Goal: Task Accomplishment & Management: Complete application form

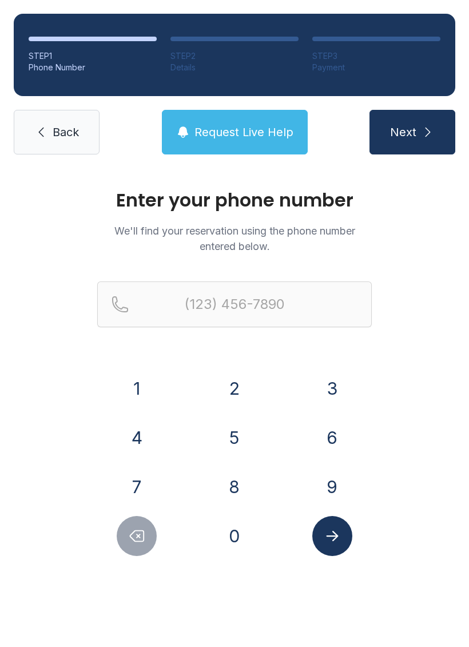
click at [147, 484] on button "7" at bounding box center [137, 487] width 40 height 40
click at [228, 528] on button "0" at bounding box center [234, 536] width 40 height 40
click at [136, 436] on button "4" at bounding box center [137, 438] width 40 height 40
click at [334, 383] on button "3" at bounding box center [332, 388] width 40 height 40
click at [331, 430] on button "6" at bounding box center [332, 438] width 40 height 40
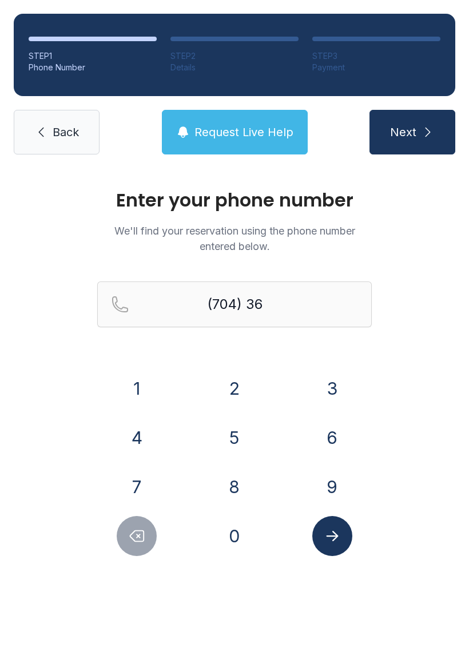
click at [131, 389] on button "1" at bounding box center [137, 388] width 40 height 40
click at [144, 489] on button "7" at bounding box center [137, 487] width 40 height 40
click at [231, 438] on button "5" at bounding box center [234, 438] width 40 height 40
click at [139, 534] on icon "Delete number" at bounding box center [136, 535] width 17 height 17
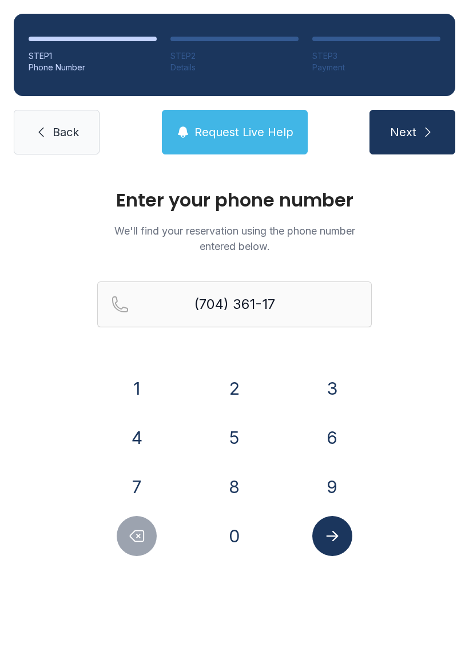
click at [138, 531] on icon "Delete number" at bounding box center [137, 536] width 14 height 11
click at [335, 389] on button "3" at bounding box center [332, 388] width 40 height 40
click at [137, 481] on button "7" at bounding box center [137, 487] width 40 height 40
click at [232, 439] on button "5" at bounding box center [234, 438] width 40 height 40
type input "[PHONE_NUMBER]"
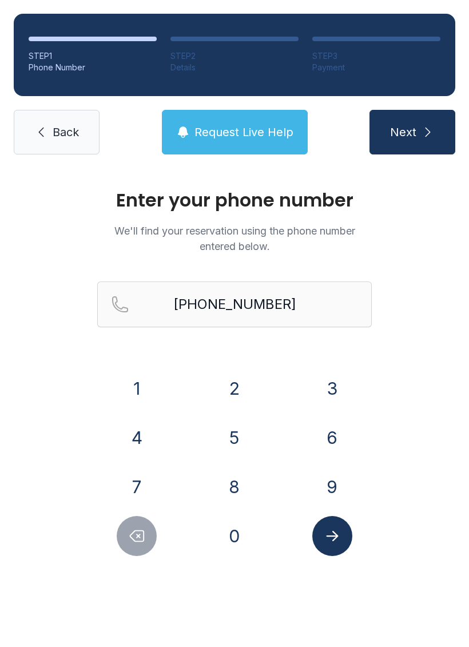
click at [331, 537] on icon "Submit lookup form" at bounding box center [332, 535] width 17 height 17
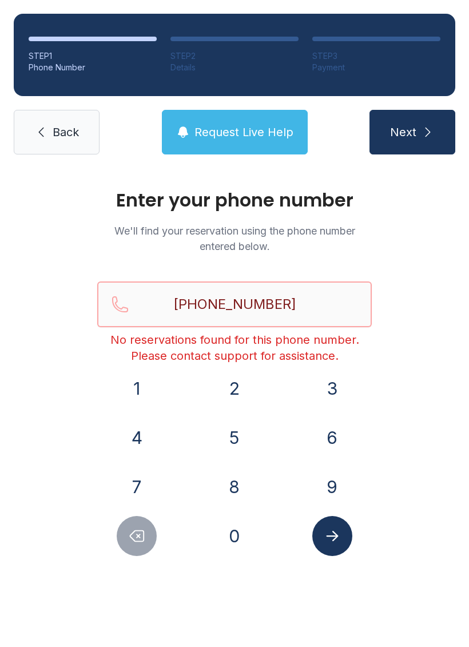
click at [272, 304] on input "[PHONE_NUMBER]" at bounding box center [234, 304] width 275 height 46
click at [54, 139] on span "Back" at bounding box center [66, 132] width 26 height 16
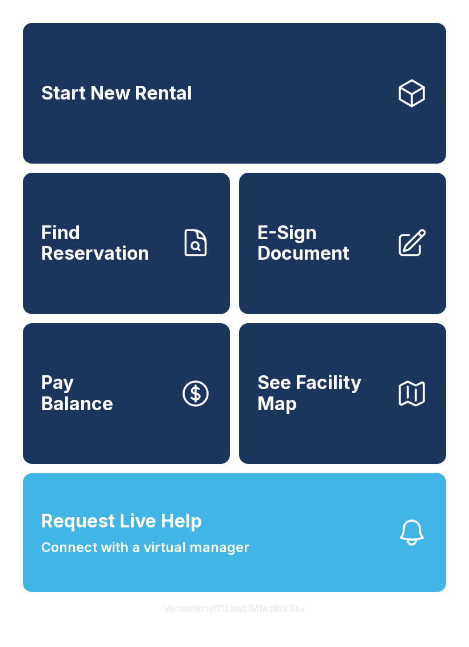
click at [149, 256] on span "Find Reservation" at bounding box center [105, 243] width 129 height 42
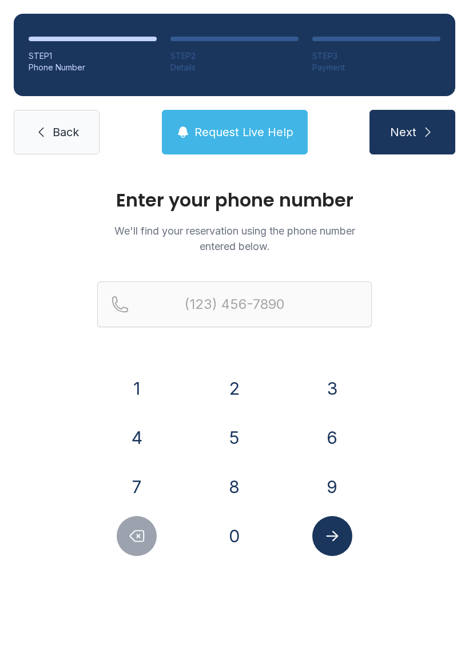
click at [138, 488] on button "7" at bounding box center [137, 487] width 40 height 40
click at [239, 545] on button "0" at bounding box center [234, 536] width 40 height 40
click at [142, 435] on button "4" at bounding box center [137, 438] width 40 height 40
click at [326, 386] on button "3" at bounding box center [332, 388] width 40 height 40
click at [343, 433] on button "6" at bounding box center [332, 438] width 40 height 40
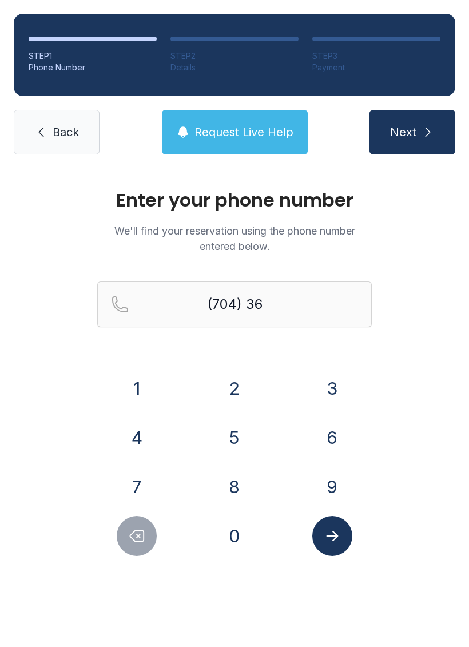
click at [130, 391] on button "1" at bounding box center [137, 388] width 40 height 40
click at [130, 390] on button "1" at bounding box center [137, 388] width 40 height 40
click at [334, 388] on button "3" at bounding box center [332, 388] width 40 height 40
click at [151, 482] on button "7" at bounding box center [137, 487] width 40 height 40
click at [236, 447] on button "5" at bounding box center [234, 438] width 40 height 40
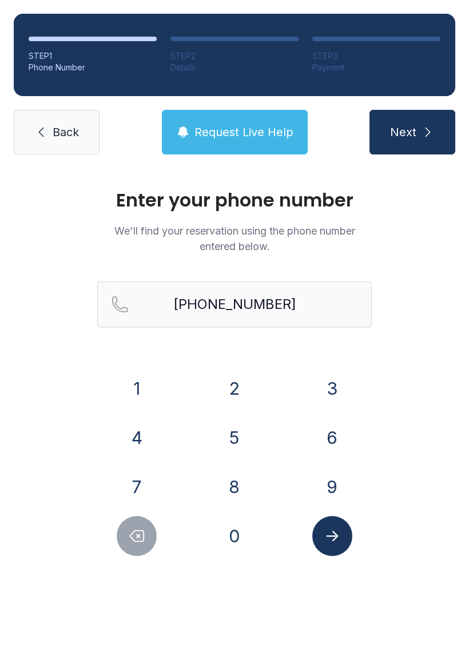
click at [334, 537] on icon "Submit lookup form" at bounding box center [332, 535] width 17 height 17
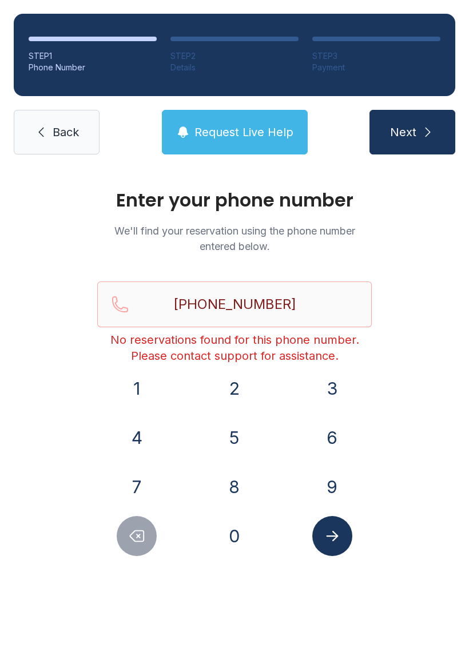
click at [139, 539] on icon "Delete number" at bounding box center [136, 535] width 17 height 17
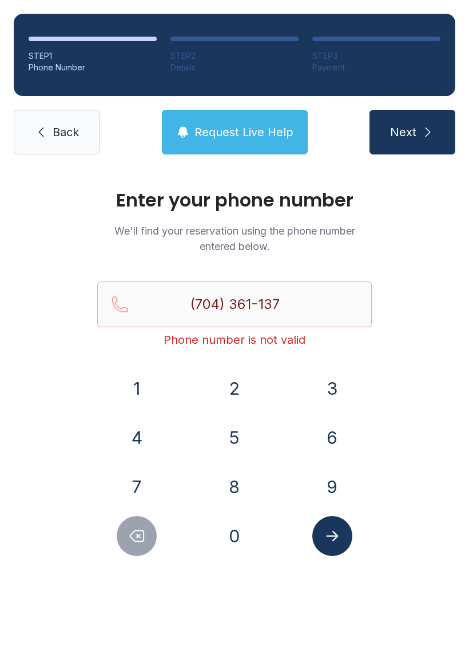
click at [139, 539] on icon "Delete number" at bounding box center [136, 535] width 17 height 17
click at [142, 541] on icon "Delete number" at bounding box center [137, 536] width 14 height 11
click at [141, 541] on icon "Delete number" at bounding box center [136, 535] width 17 height 17
click at [149, 551] on button "Delete number" at bounding box center [137, 536] width 40 height 40
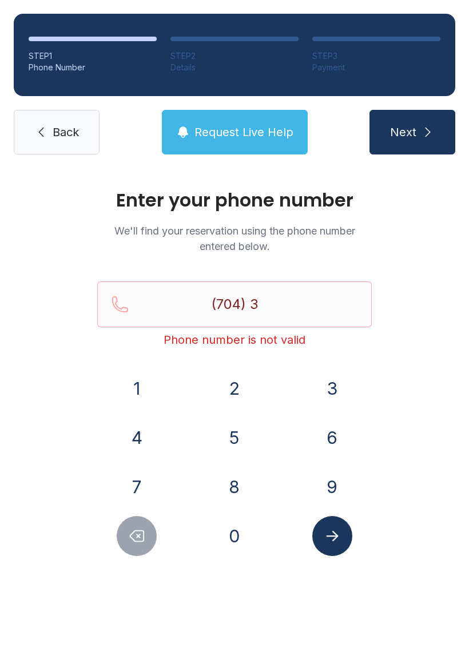
click at [144, 541] on icon "Delete number" at bounding box center [137, 536] width 14 height 11
click at [143, 540] on icon "Delete number" at bounding box center [136, 535] width 17 height 17
click at [144, 527] on button "Delete number" at bounding box center [137, 536] width 40 height 40
type input "(7"
click at [144, 526] on button "Delete number" at bounding box center [137, 536] width 40 height 40
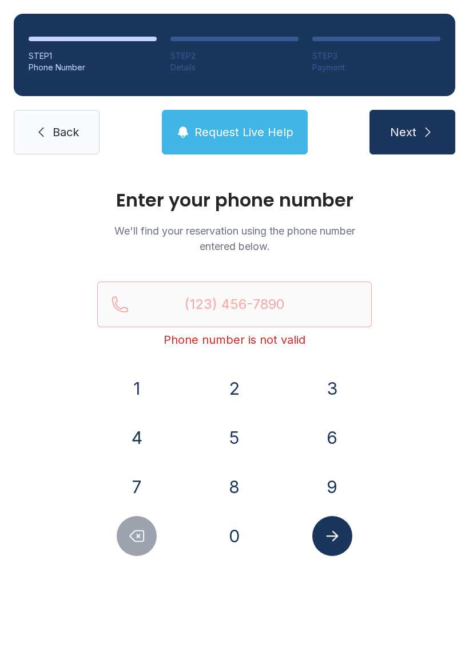
click at [146, 532] on button "Delete number" at bounding box center [137, 536] width 40 height 40
click at [63, 144] on link "Back" at bounding box center [57, 132] width 86 height 45
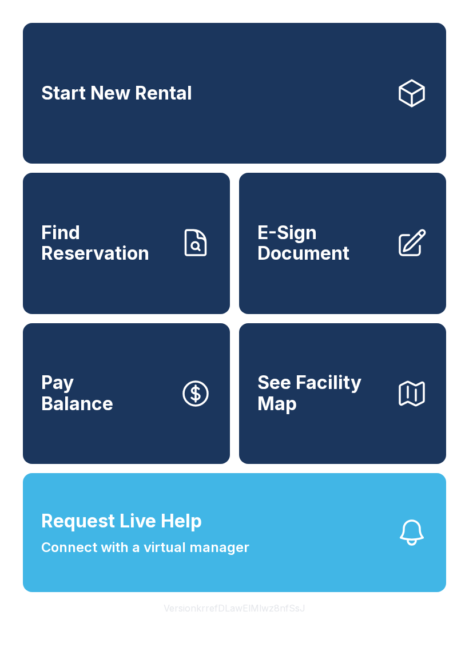
click at [363, 254] on span "E-Sign Document" at bounding box center [321, 243] width 129 height 42
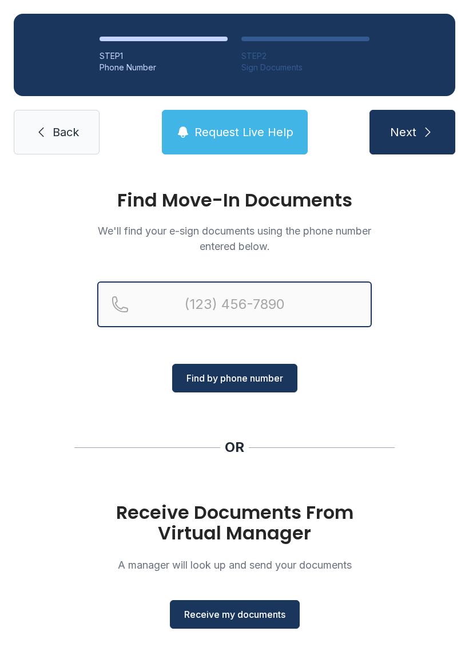
click at [221, 298] on input "Reservation phone number" at bounding box center [234, 304] width 275 height 46
type input "[PHONE_NUMBER]"
click at [412, 132] on button "Next" at bounding box center [412, 132] width 86 height 45
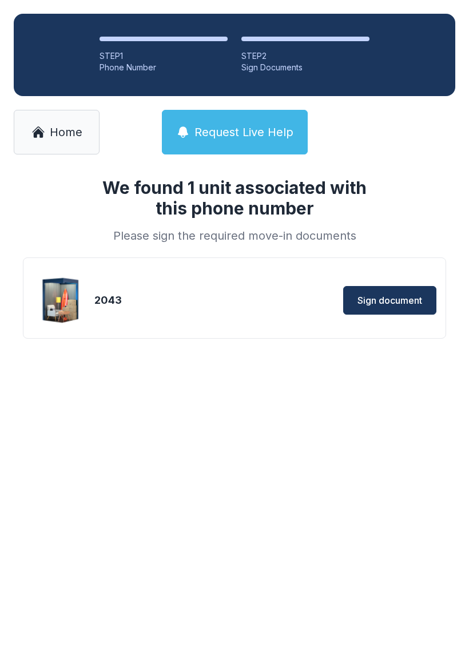
click at [402, 299] on span "Sign document" at bounding box center [389, 300] width 65 height 14
click at [403, 295] on span "Sign document" at bounding box center [389, 300] width 65 height 14
click at [407, 304] on span "Sign document" at bounding box center [389, 300] width 65 height 14
click at [61, 134] on span "Home" at bounding box center [66, 132] width 33 height 16
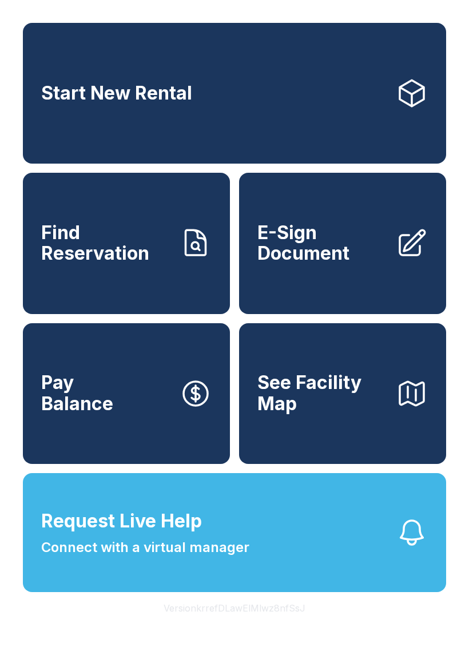
click at [102, 246] on span "Find Reservation" at bounding box center [105, 243] width 129 height 42
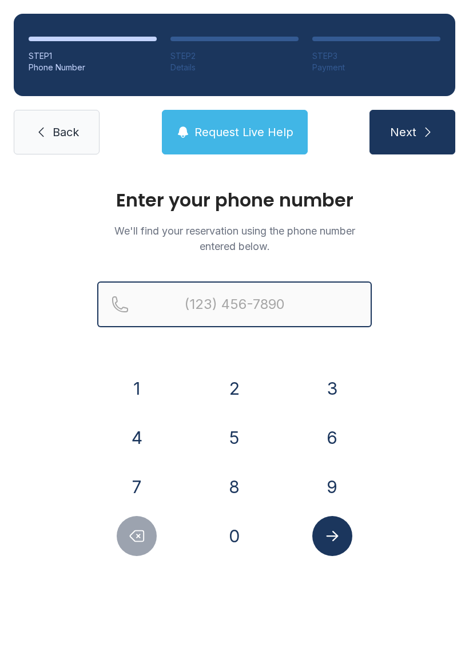
click at [252, 308] on input "Reservation phone number" at bounding box center [234, 304] width 275 height 46
type input "[PHONE_NUMBER]"
click at [412, 132] on button "Next" at bounding box center [412, 132] width 86 height 45
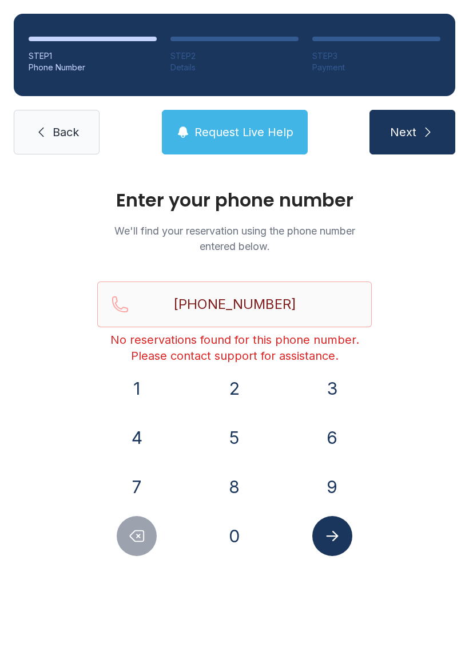
click at [46, 147] on link "Back" at bounding box center [57, 132] width 86 height 45
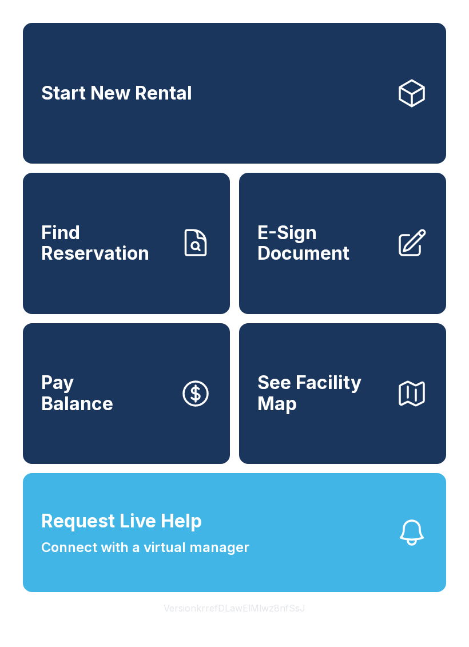
click at [61, 558] on span "Connect with a virtual manager" at bounding box center [145, 547] width 208 height 21
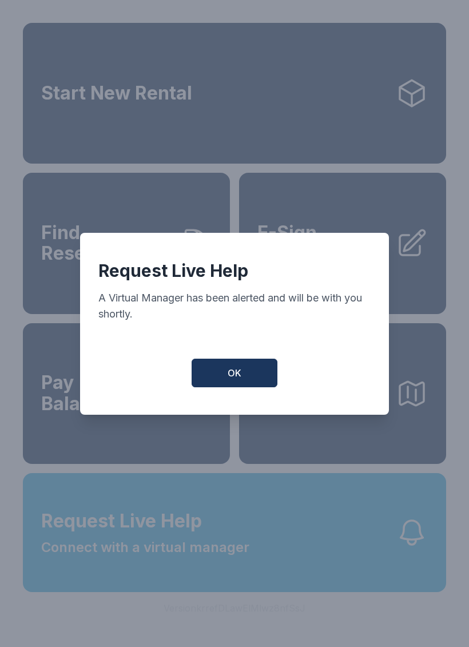
click at [210, 383] on button "OK" at bounding box center [235, 373] width 86 height 29
